Goal: Information Seeking & Learning: Learn about a topic

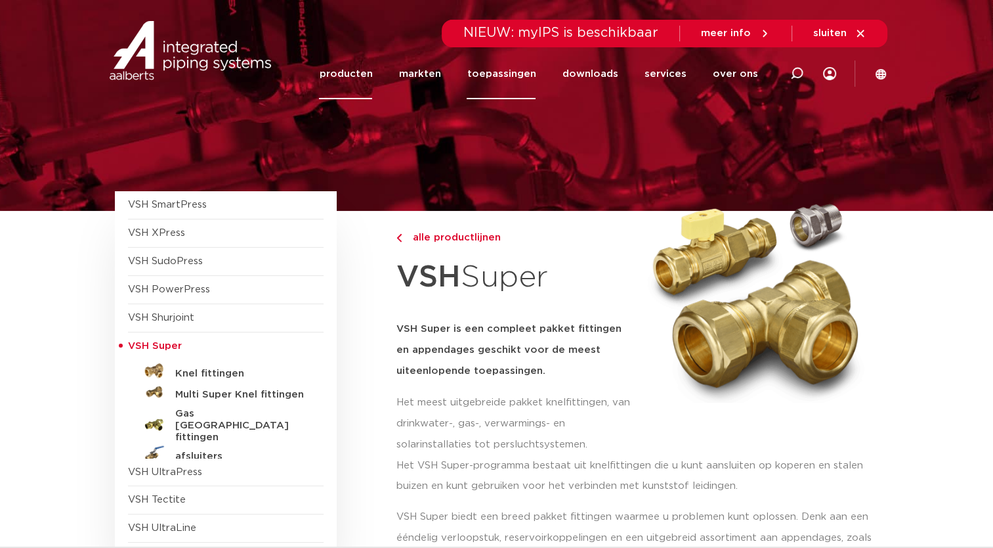
click at [521, 83] on link "toepassingen" at bounding box center [501, 74] width 69 height 51
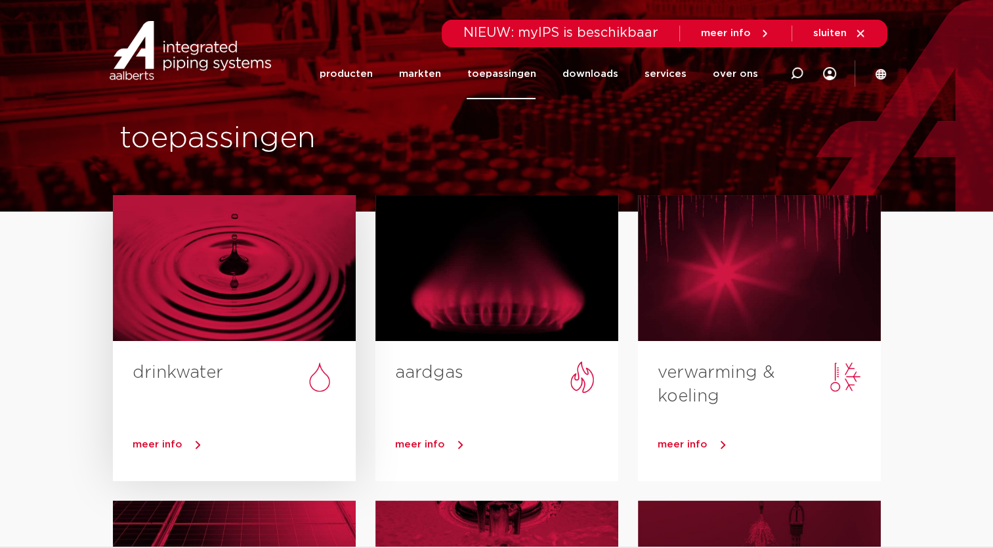
click at [198, 306] on div at bounding box center [234, 268] width 243 height 146
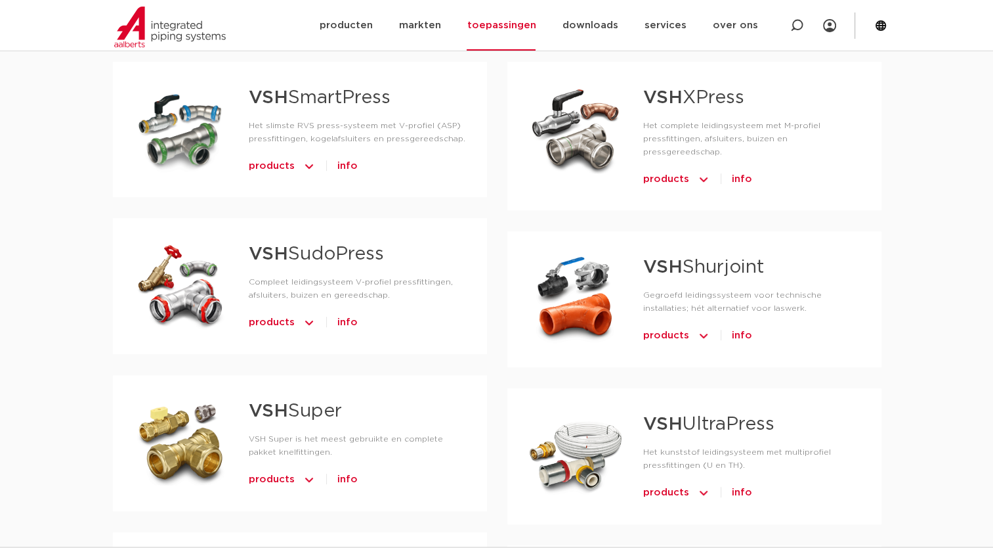
scroll to position [722, 0]
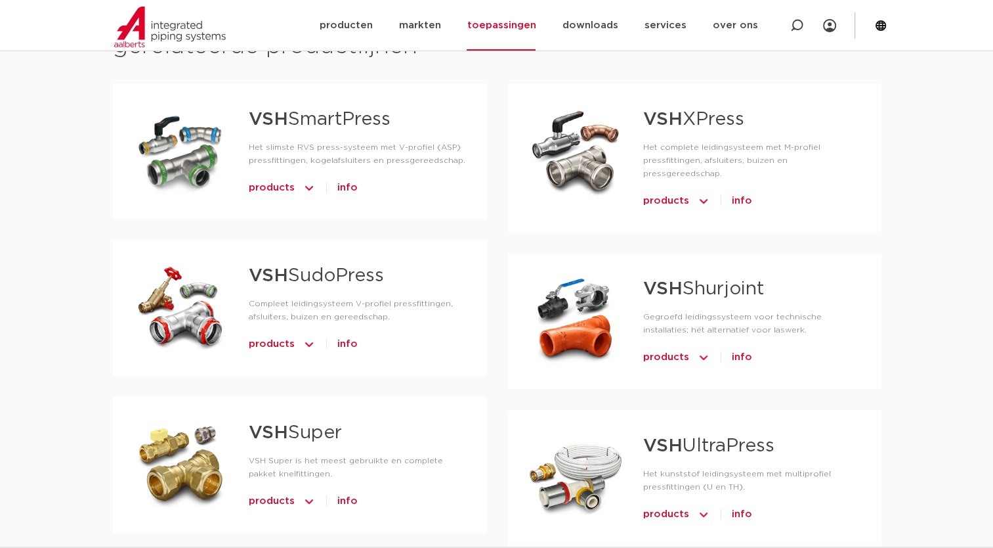
click at [263, 428] on strong "VSH" at bounding box center [268, 432] width 39 height 18
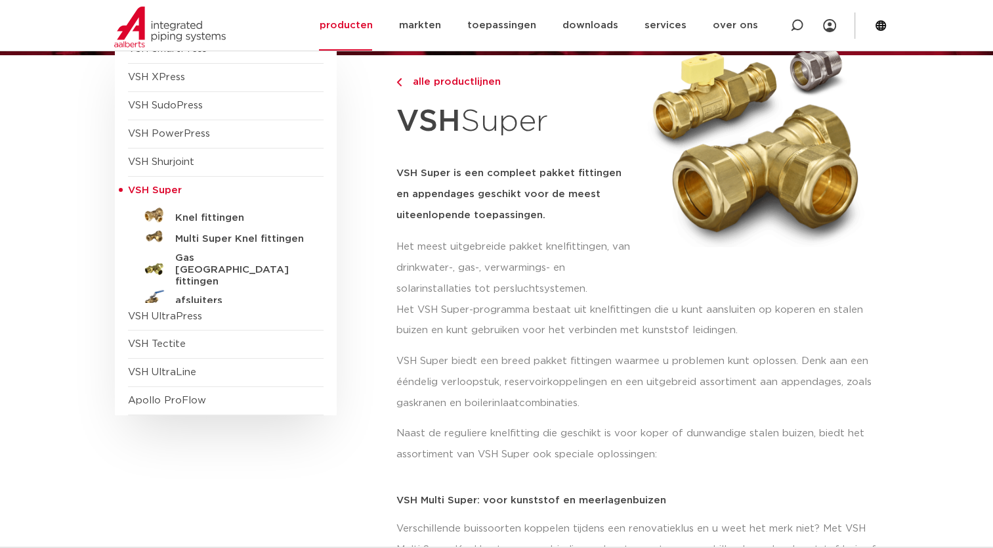
scroll to position [263, 0]
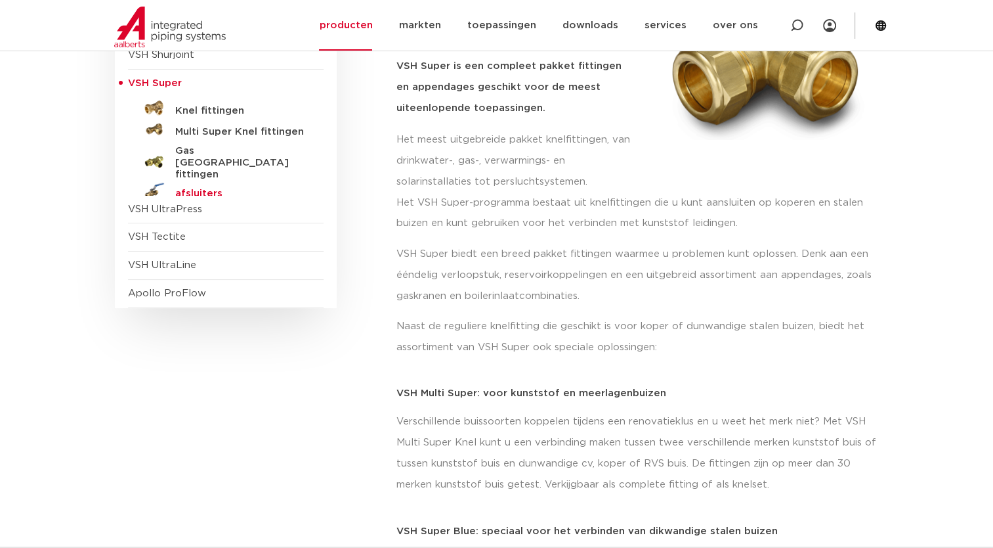
click at [192, 188] on h5 "afsluiters" at bounding box center [240, 194] width 130 height 12
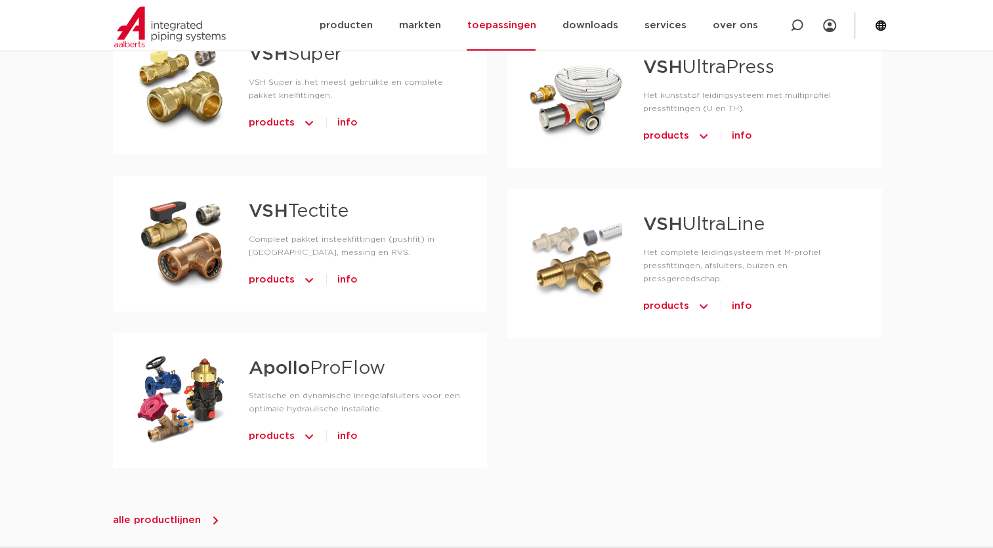
scroll to position [1116, 0]
